Goal: Information Seeking & Learning: Learn about a topic

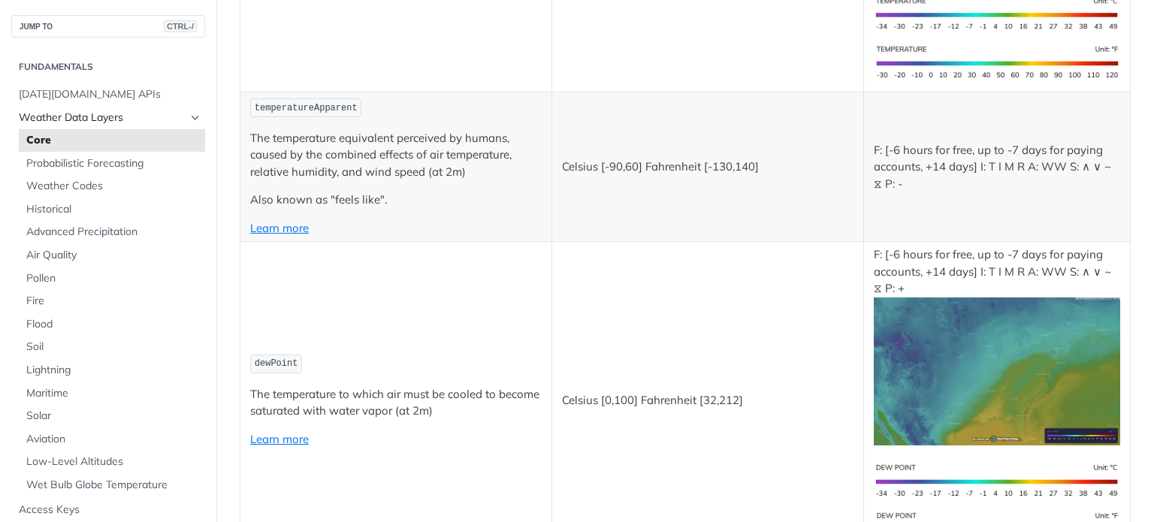
click at [171, 116] on span "Weather Data Layers" at bounding box center [102, 117] width 167 height 15
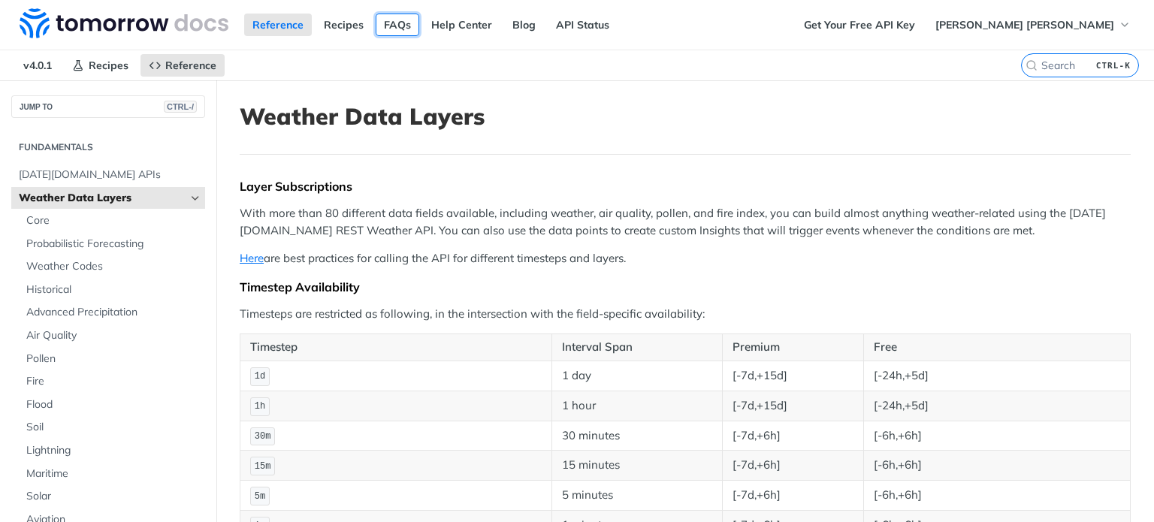
click at [391, 27] on link "FAQs" at bounding box center [398, 25] width 44 height 23
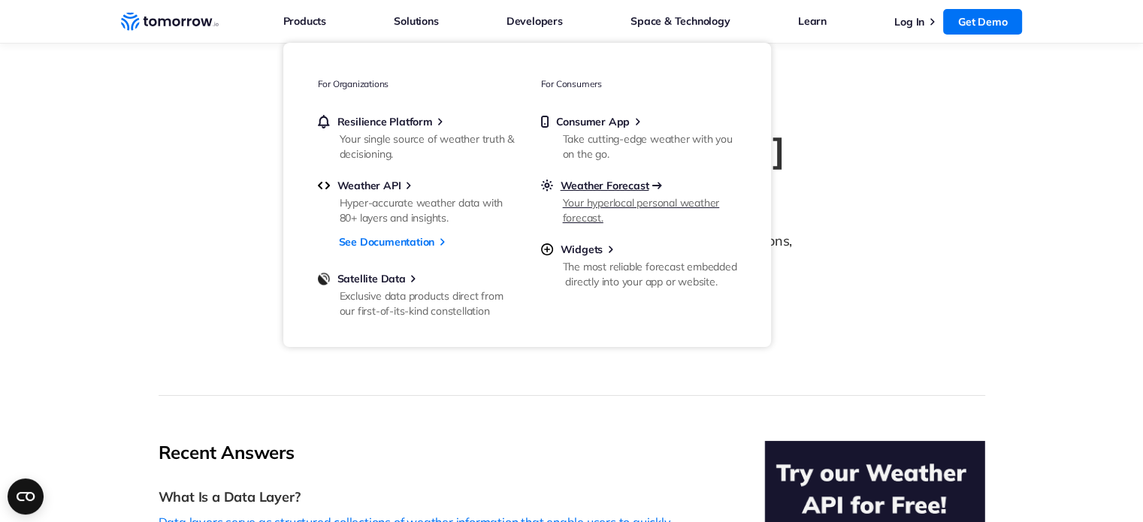
click at [595, 186] on span "Weather Forecast" at bounding box center [605, 186] width 89 height 14
